Goal: Find specific page/section: Find specific page/section

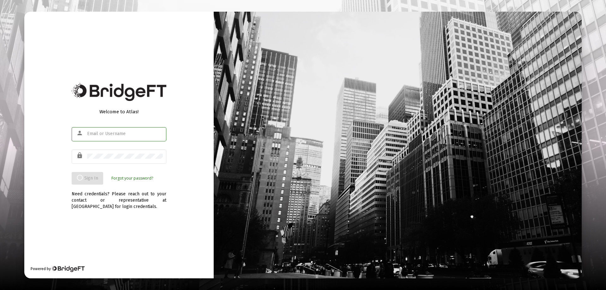
type input "[EMAIL_ADDRESS][DOMAIN_NAME]"
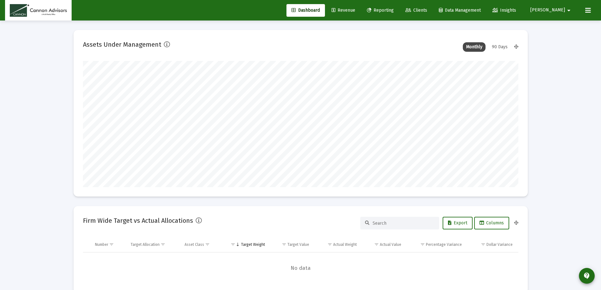
scroll to position [126, 234]
click at [359, 14] on link "Revenue" at bounding box center [344, 10] width 34 height 13
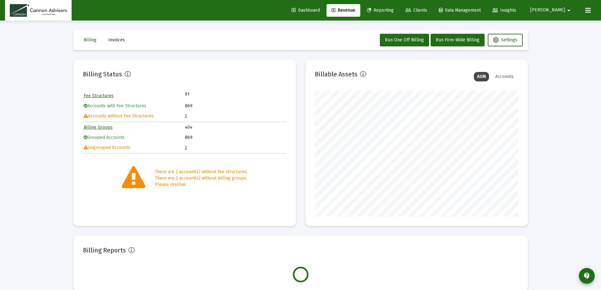
scroll to position [126, 203]
click at [187, 116] on link "2" at bounding box center [186, 115] width 2 height 5
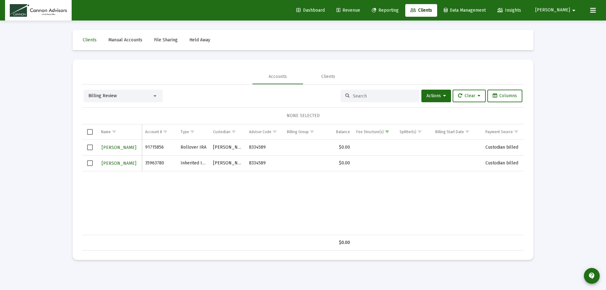
click at [385, 97] on input at bounding box center [384, 95] width 62 height 5
type input "h"
click at [365, 13] on link "Revenue" at bounding box center [348, 10] width 34 height 13
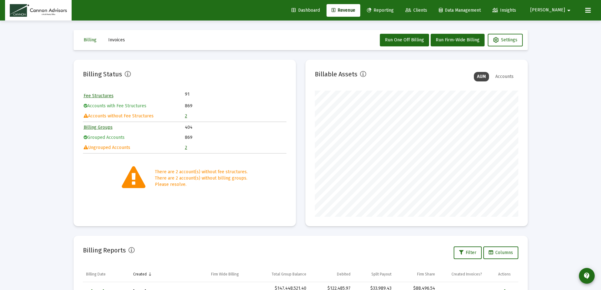
scroll to position [126, 203]
click at [427, 10] on span "Clients" at bounding box center [416, 10] width 22 height 5
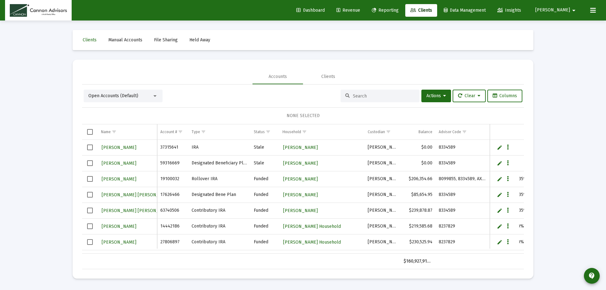
click at [374, 97] on input at bounding box center [384, 95] width 62 height 5
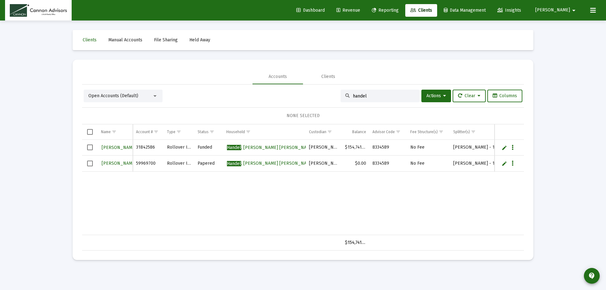
type input "handel"
click at [360, 8] on span "Revenue" at bounding box center [348, 10] width 24 height 5
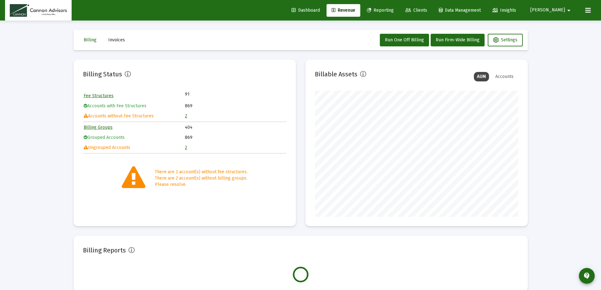
scroll to position [126, 203]
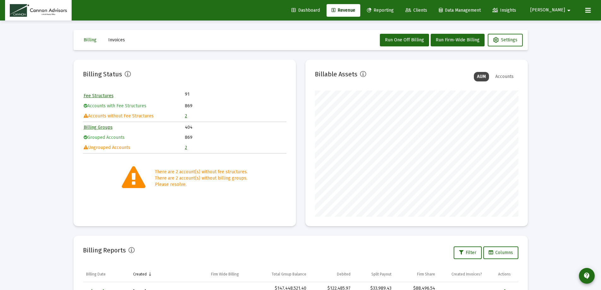
click at [320, 8] on span "Dashboard" at bounding box center [306, 10] width 28 height 5
